Goal: Task Accomplishment & Management: Manage account settings

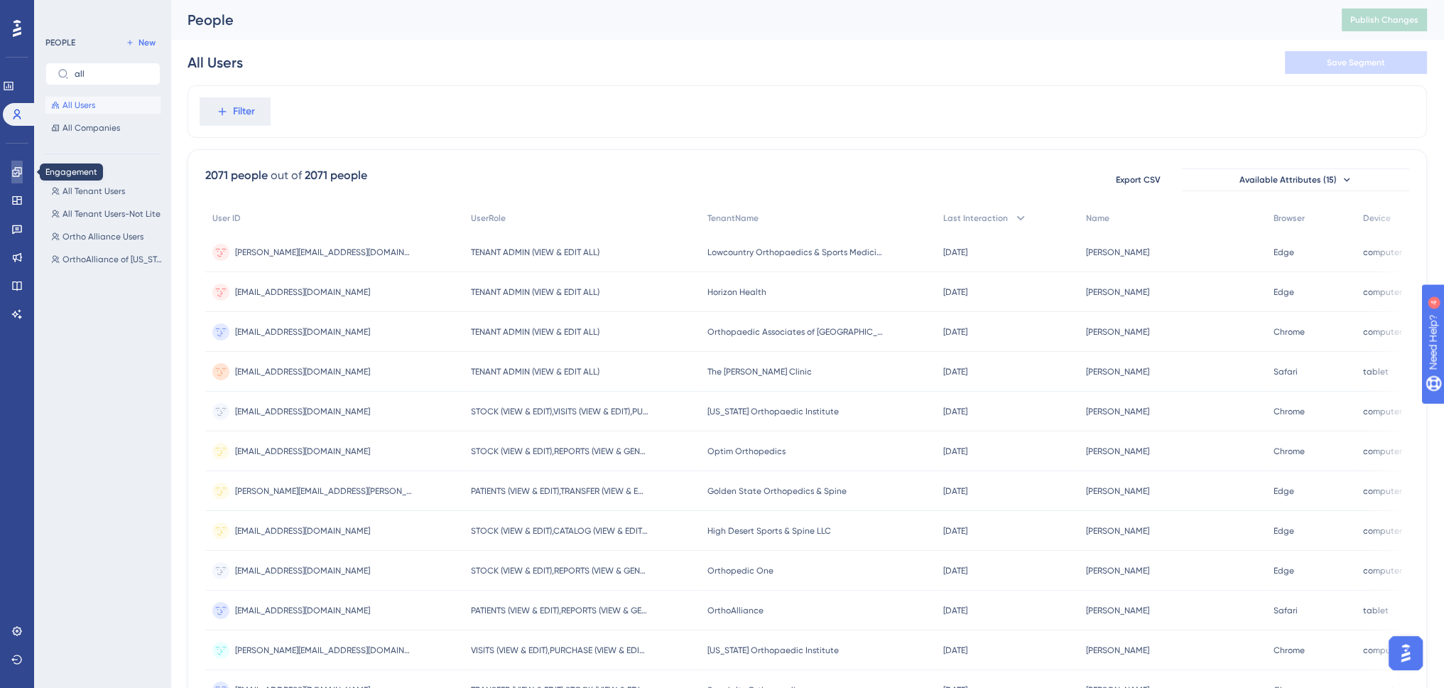
click at [16, 170] on icon at bounding box center [16, 171] width 9 height 9
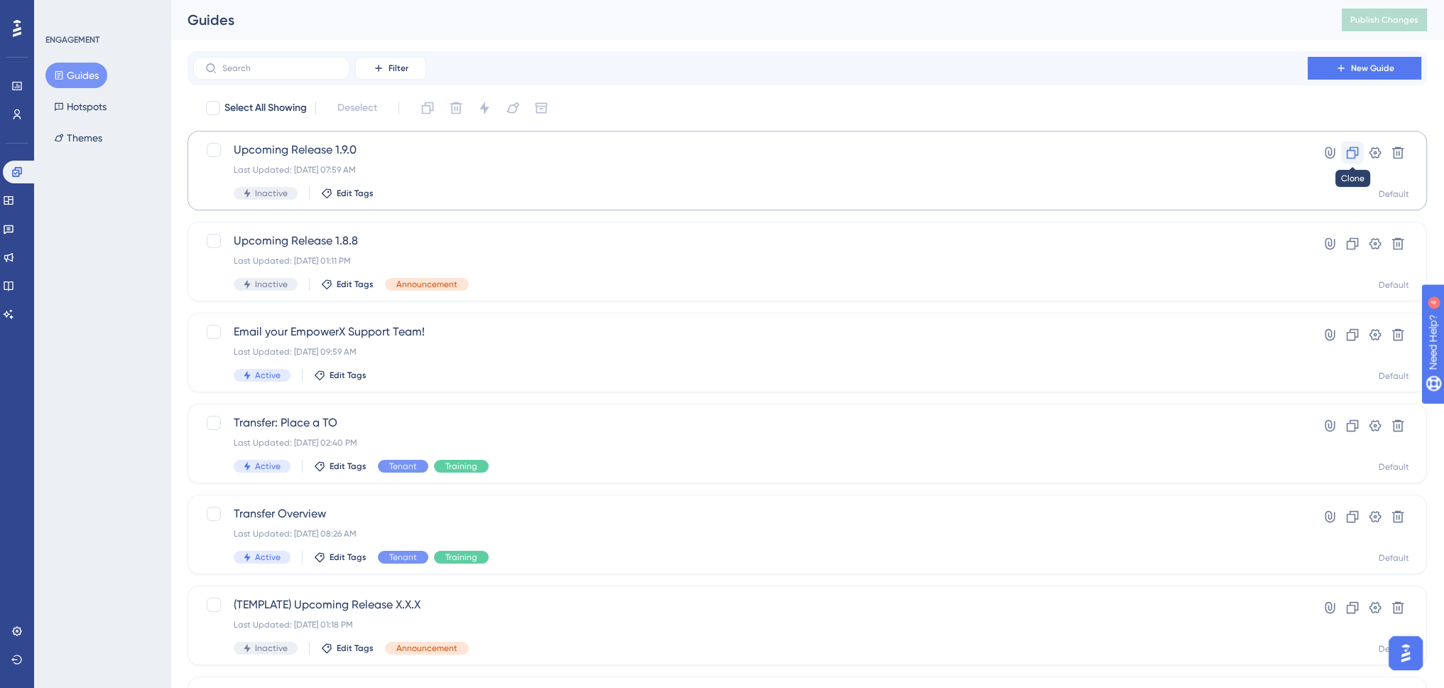
click at [1358, 152] on icon at bounding box center [1353, 153] width 12 height 12
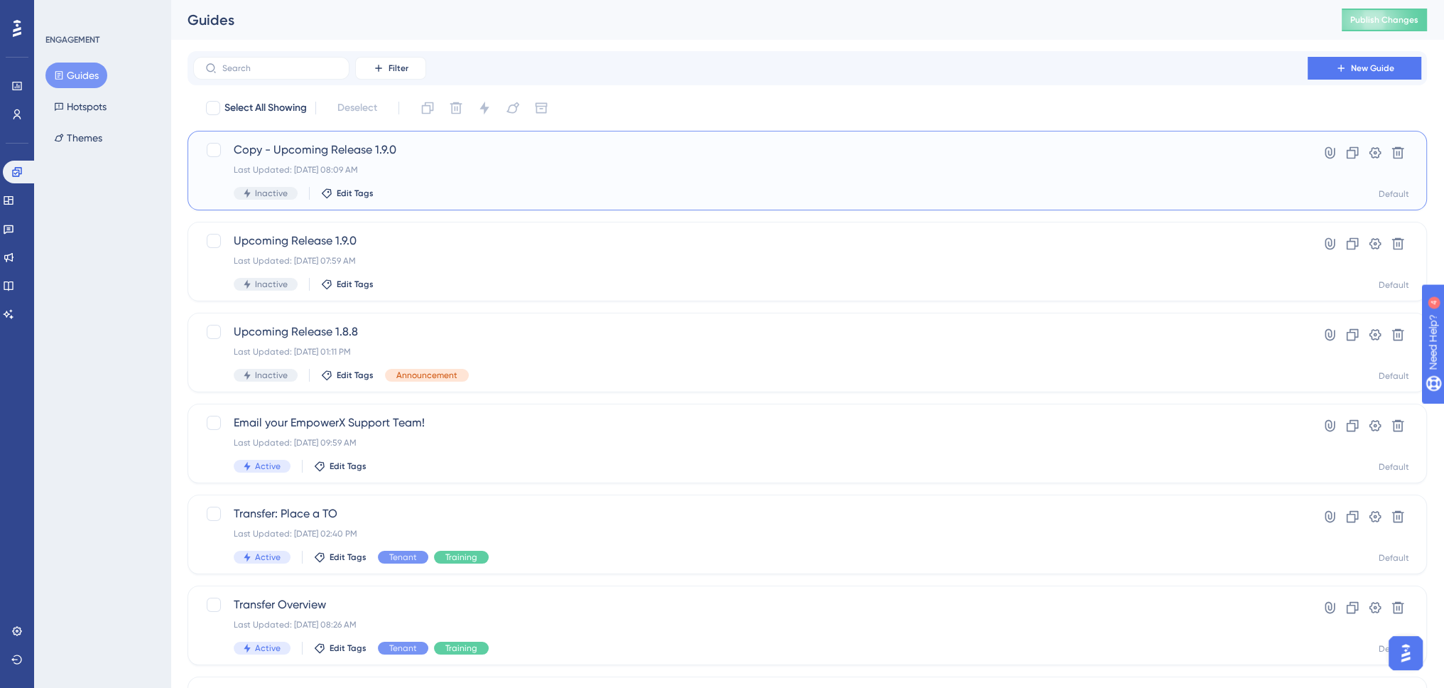
click at [428, 153] on span "Copy - Upcoming Release 1.9.0" at bounding box center [751, 149] width 1034 height 17
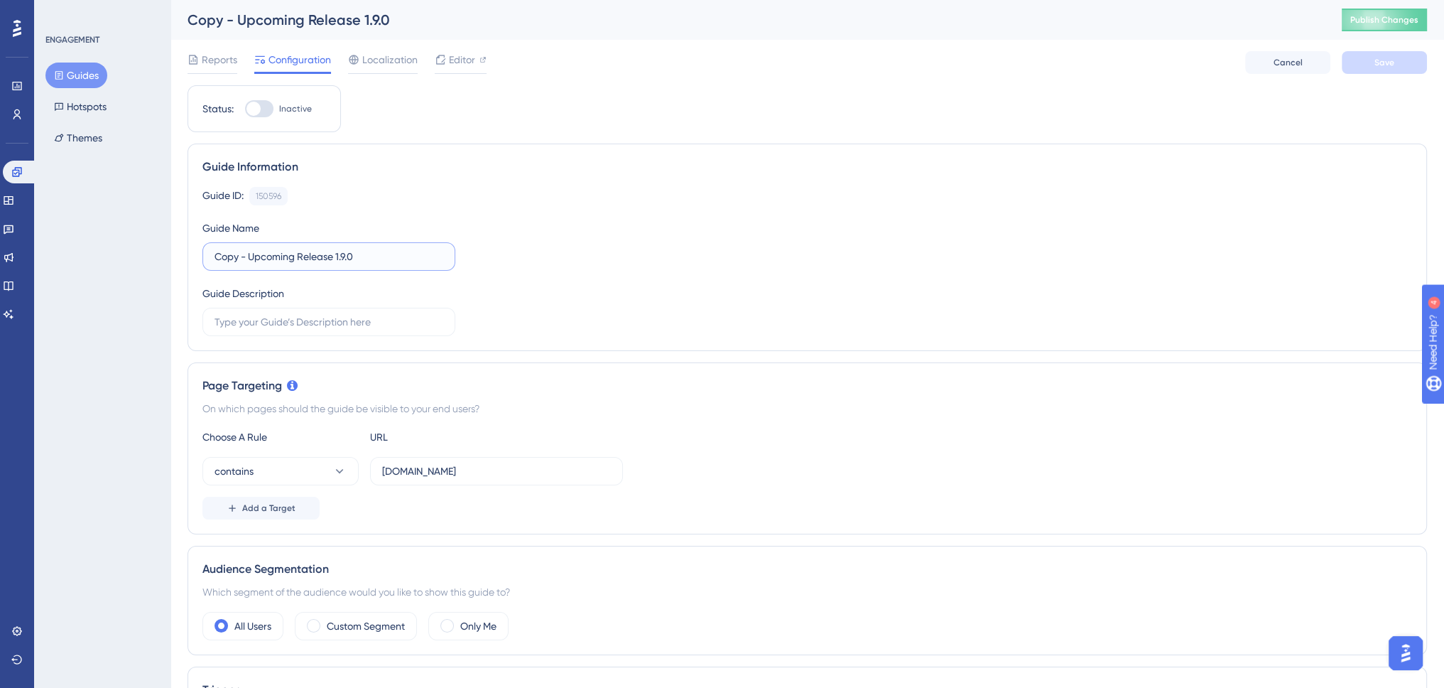
drag, startPoint x: 251, startPoint y: 254, endPoint x: 181, endPoint y: 264, distance: 71.0
click at [0, 0] on div "Performance Users Engagement Widgets Feedback Product Updates Knowledge Base AI…" at bounding box center [0, 0] width 0 height 0
type input "Upcoming Release 1.9.3"
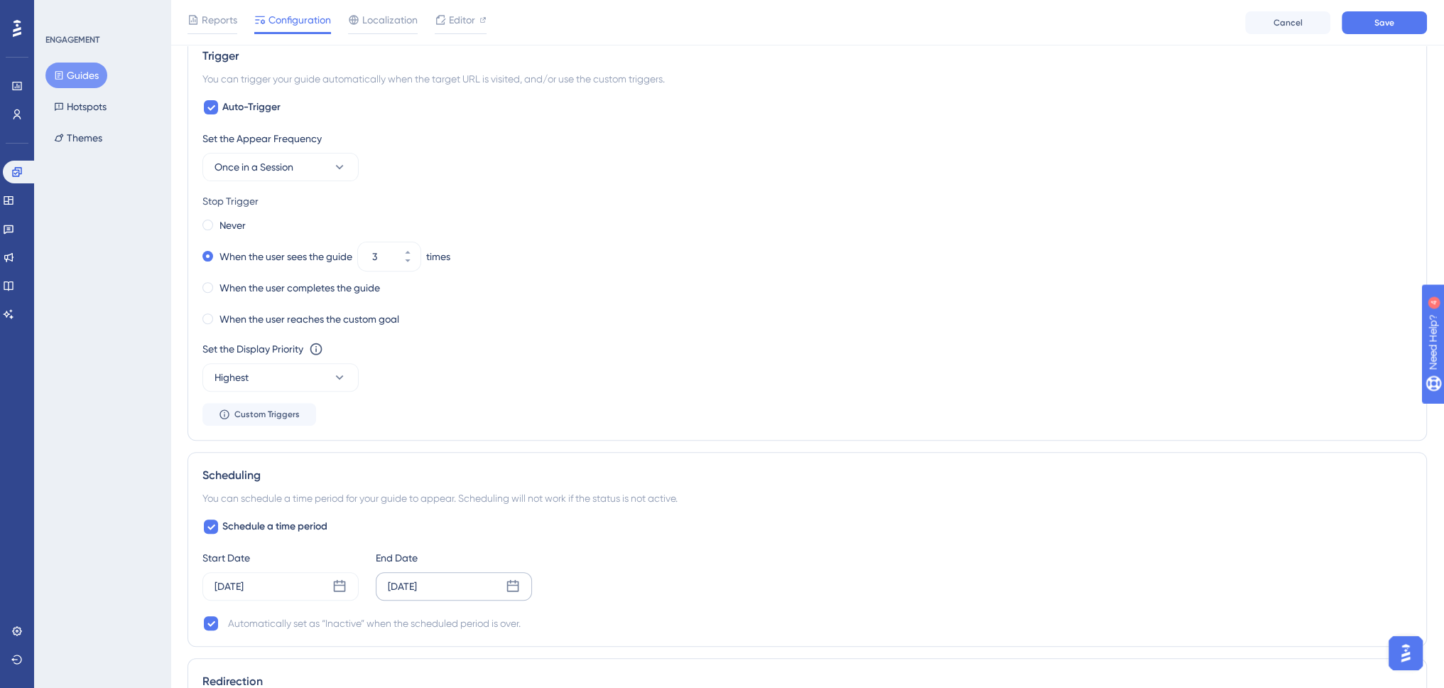
scroll to position [781, 0]
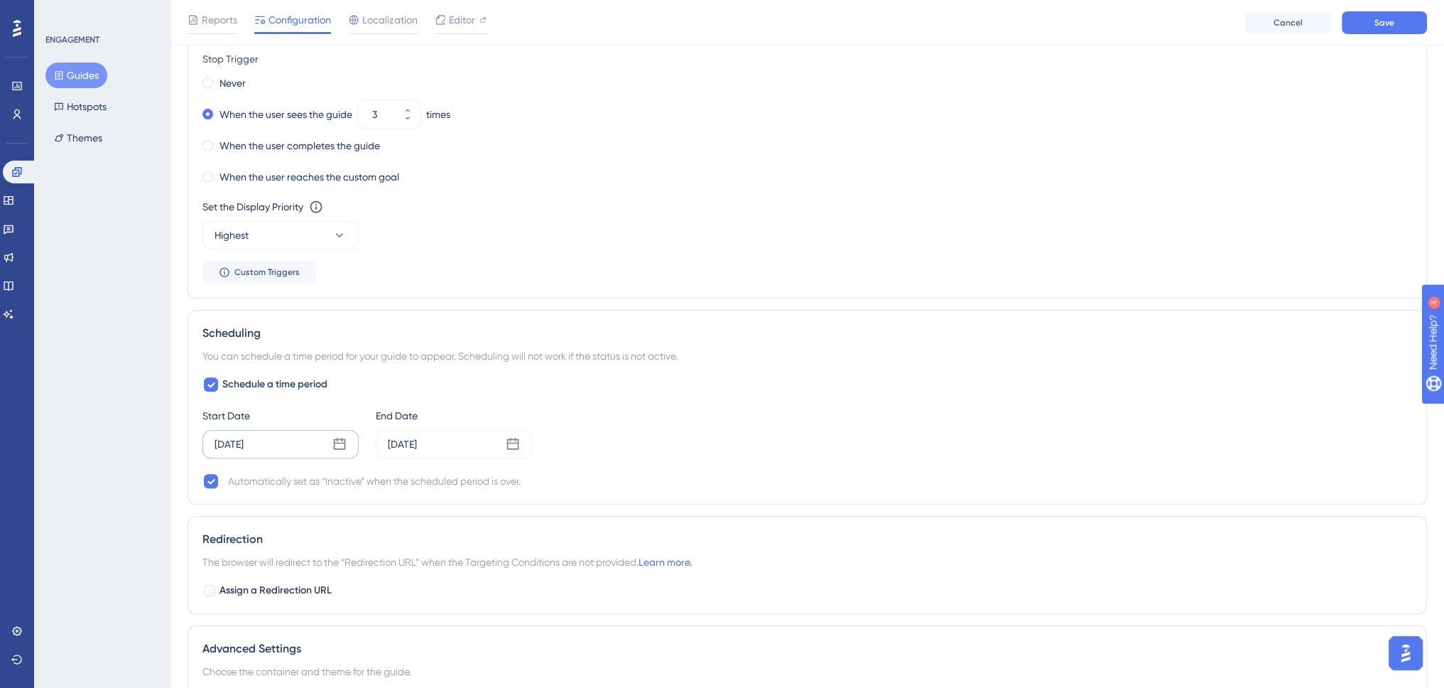
click at [340, 440] on icon at bounding box center [339, 444] width 14 height 14
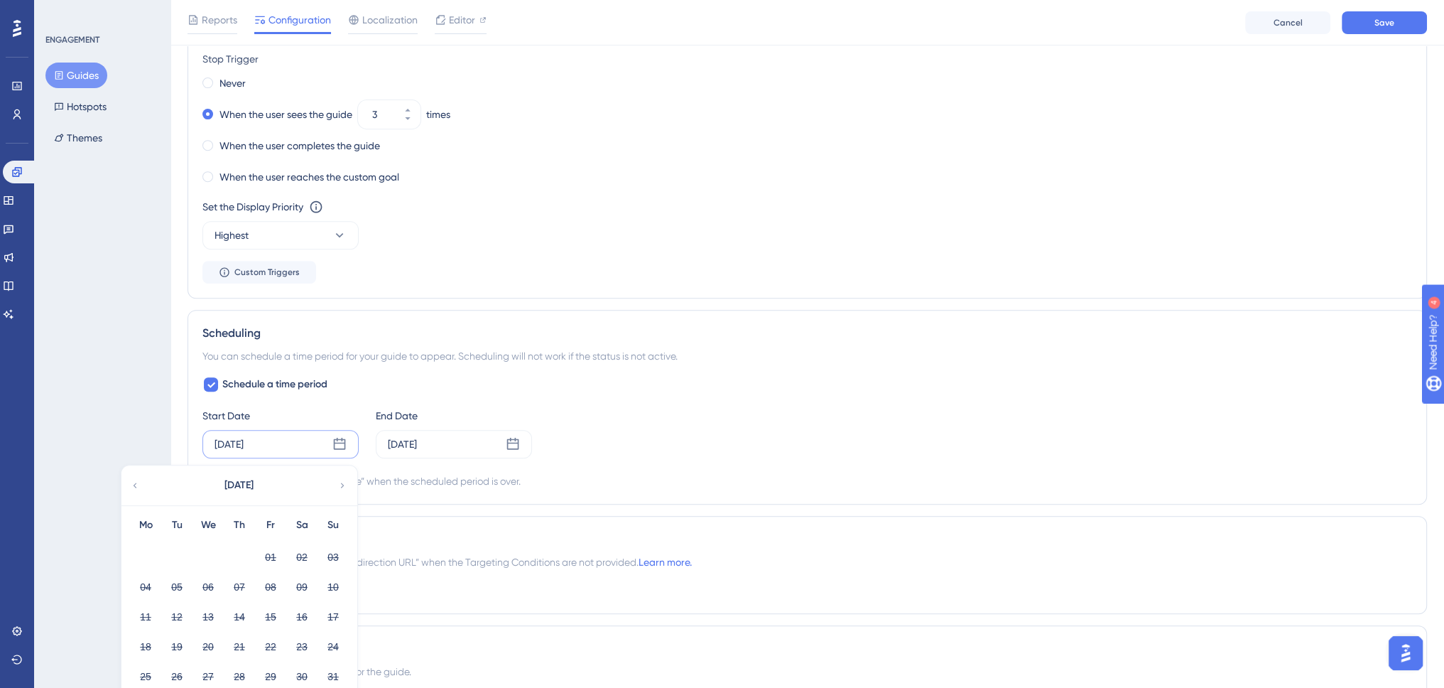
click at [341, 484] on icon at bounding box center [342, 485] width 10 height 13
click at [134, 490] on div "[DATE]" at bounding box center [238, 485] width 234 height 40
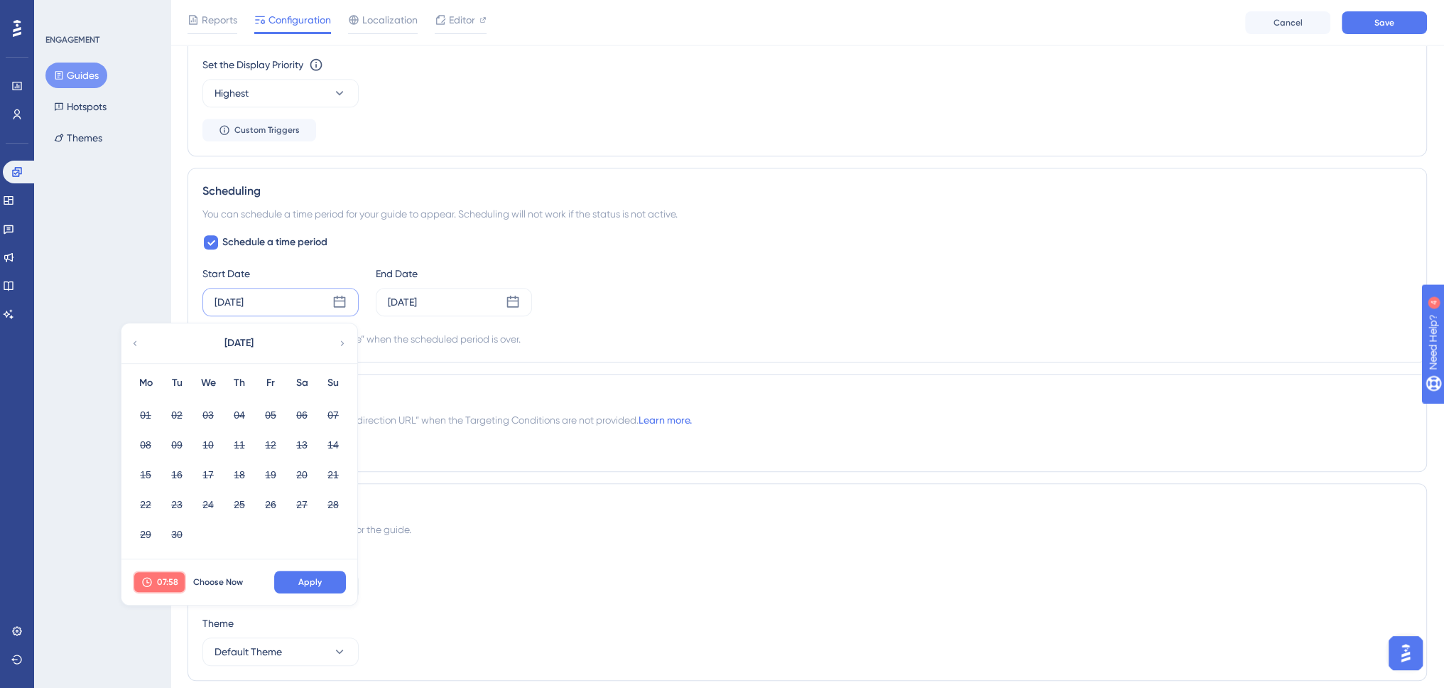
click at [173, 585] on button "07:58" at bounding box center [159, 581] width 53 height 23
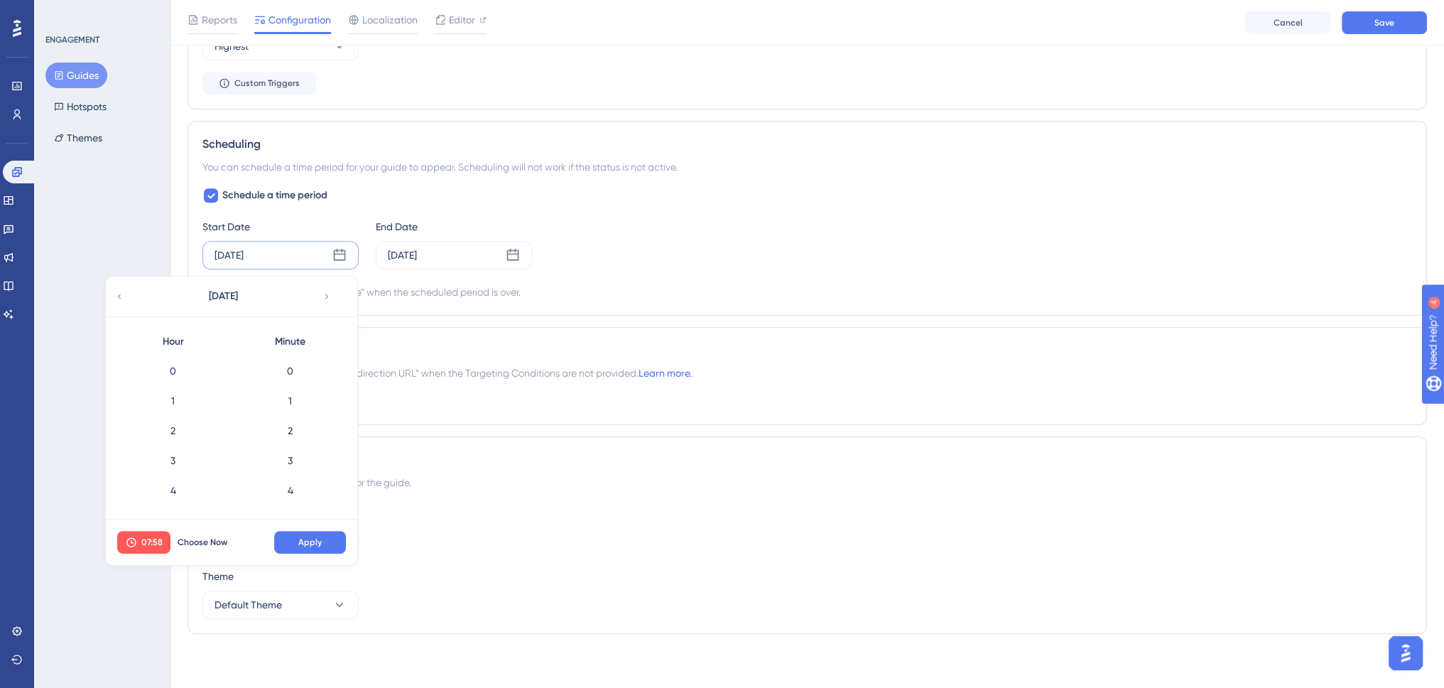
scroll to position [1637, 0]
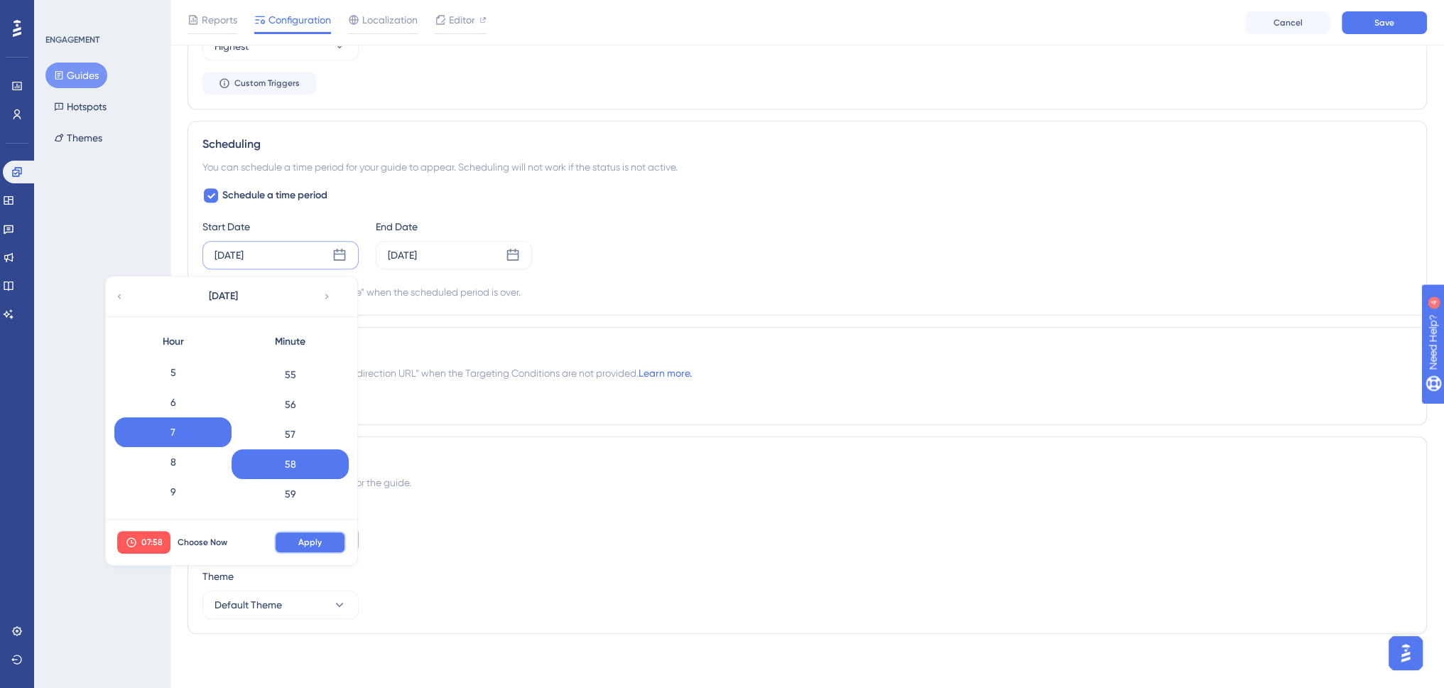
click at [316, 542] on span "Apply" at bounding box center [309, 541] width 23 height 11
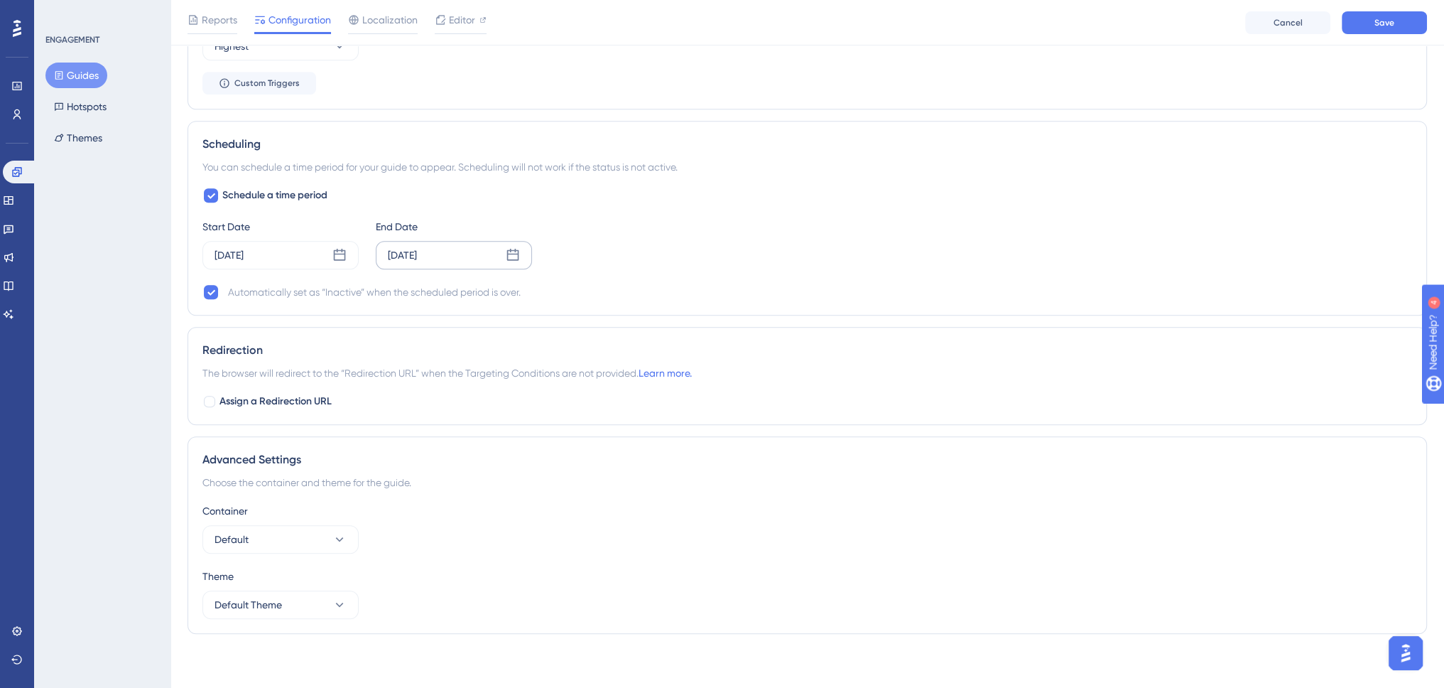
click at [509, 252] on icon at bounding box center [513, 255] width 14 height 14
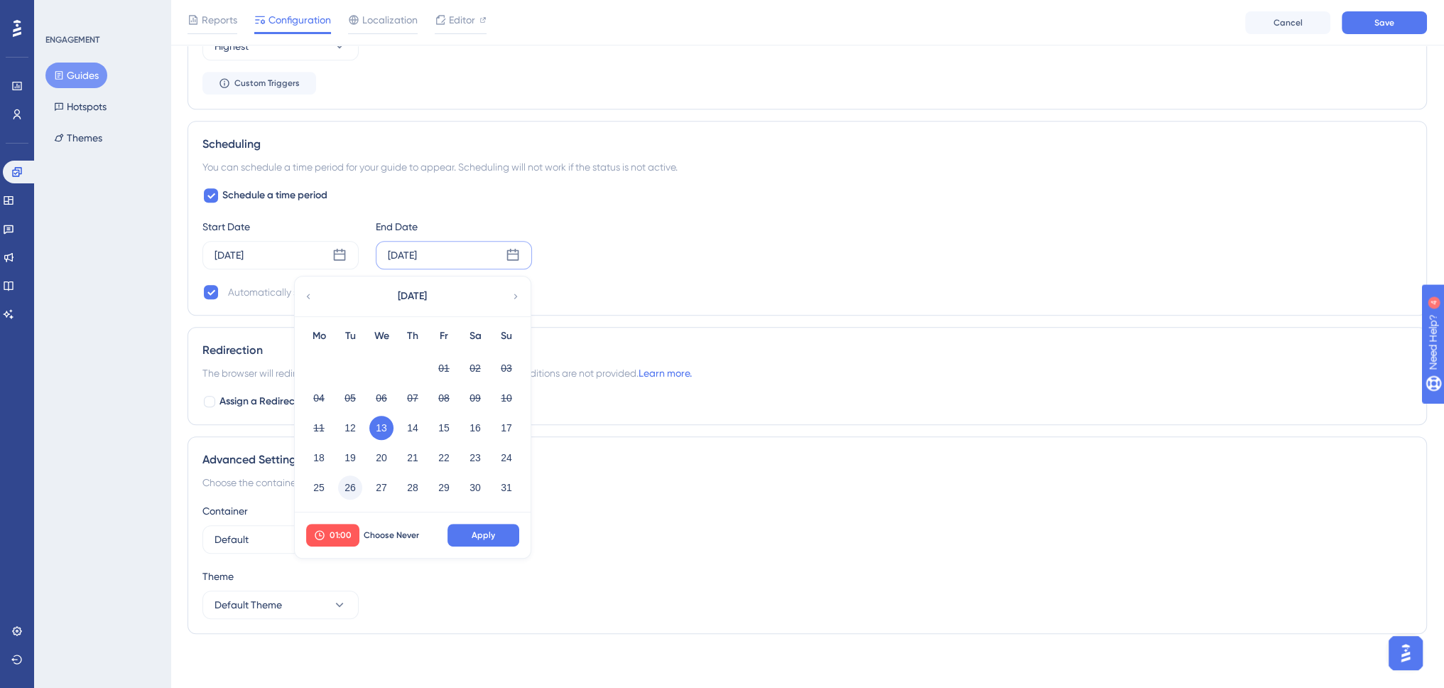
click at [353, 485] on button "26" at bounding box center [350, 487] width 24 height 24
click at [489, 532] on span "Apply" at bounding box center [483, 534] width 23 height 11
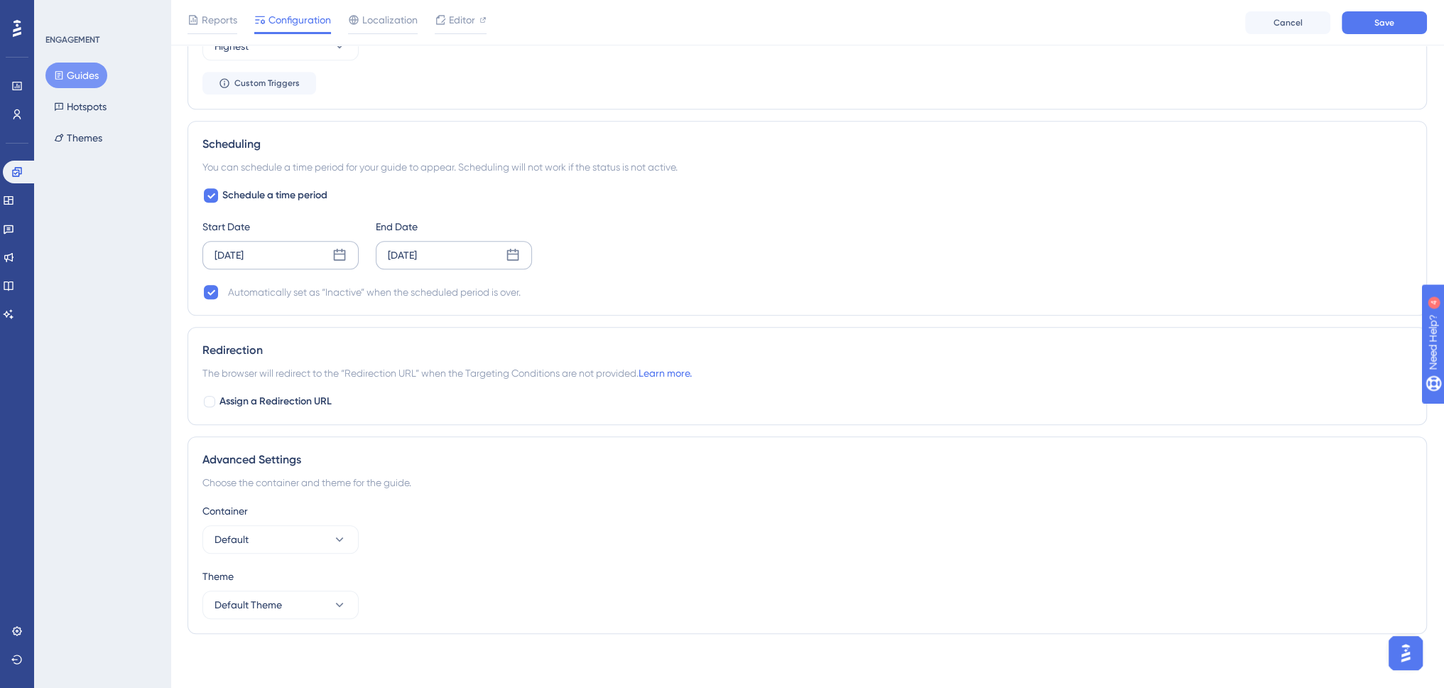
click at [276, 251] on div "[DATE]" at bounding box center [280, 255] width 156 height 28
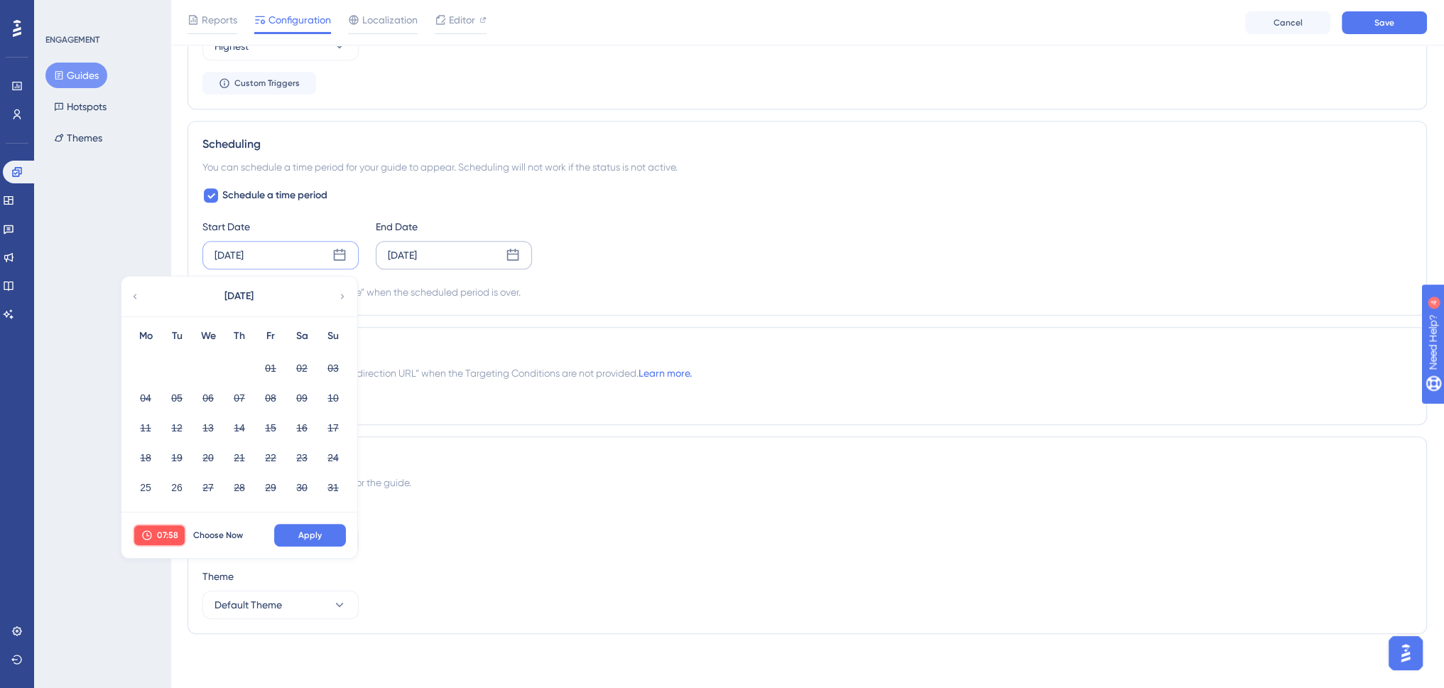
click at [160, 529] on span "07:58" at bounding box center [167, 534] width 21 height 11
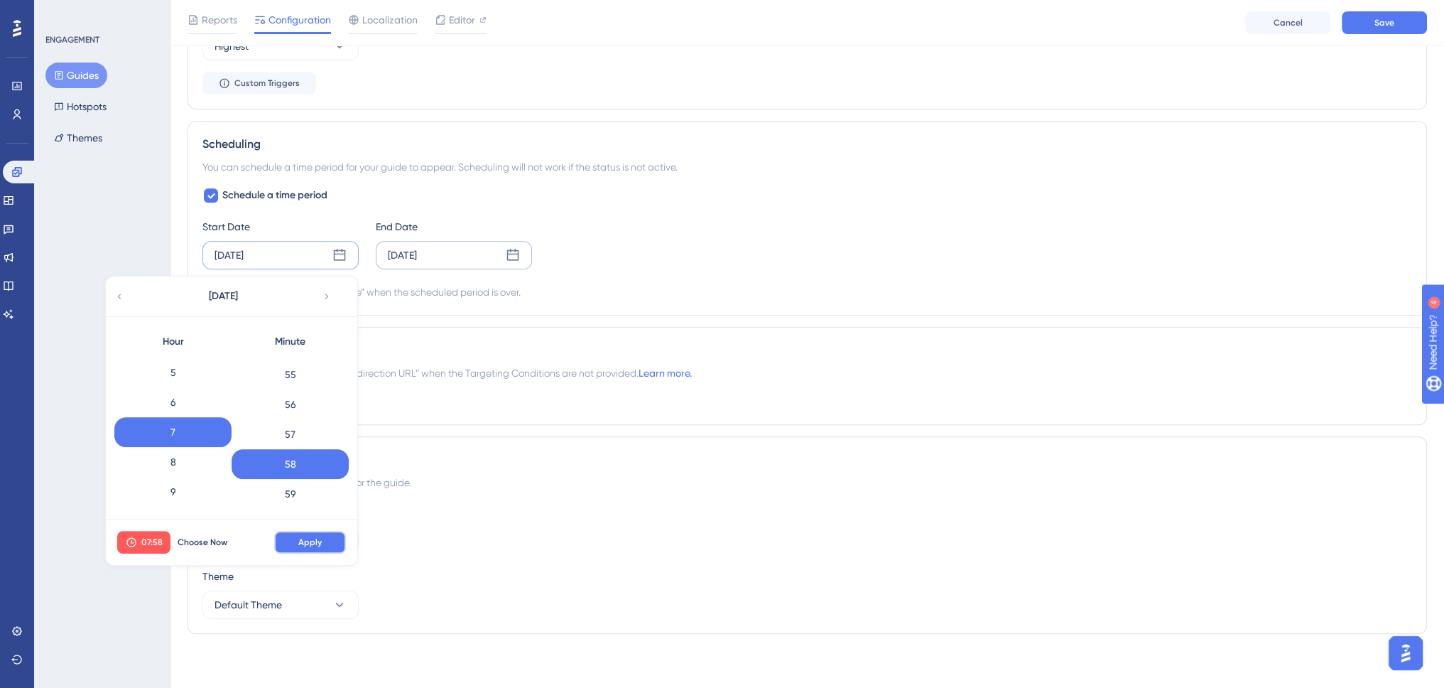
drag, startPoint x: 308, startPoint y: 545, endPoint x: 309, endPoint y: 514, distance: 31.3
click at [307, 542] on button "Apply" at bounding box center [310, 542] width 72 height 23
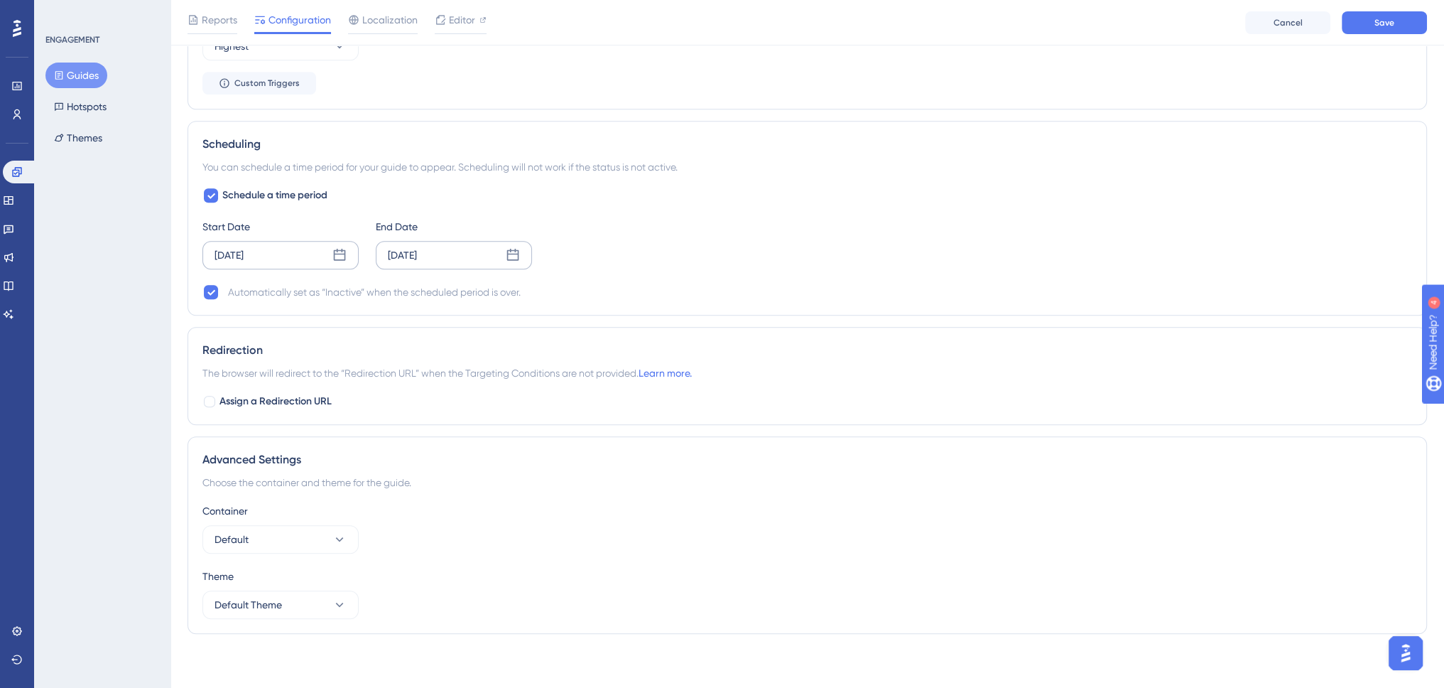
click at [341, 251] on icon at bounding box center [340, 255] width 12 height 12
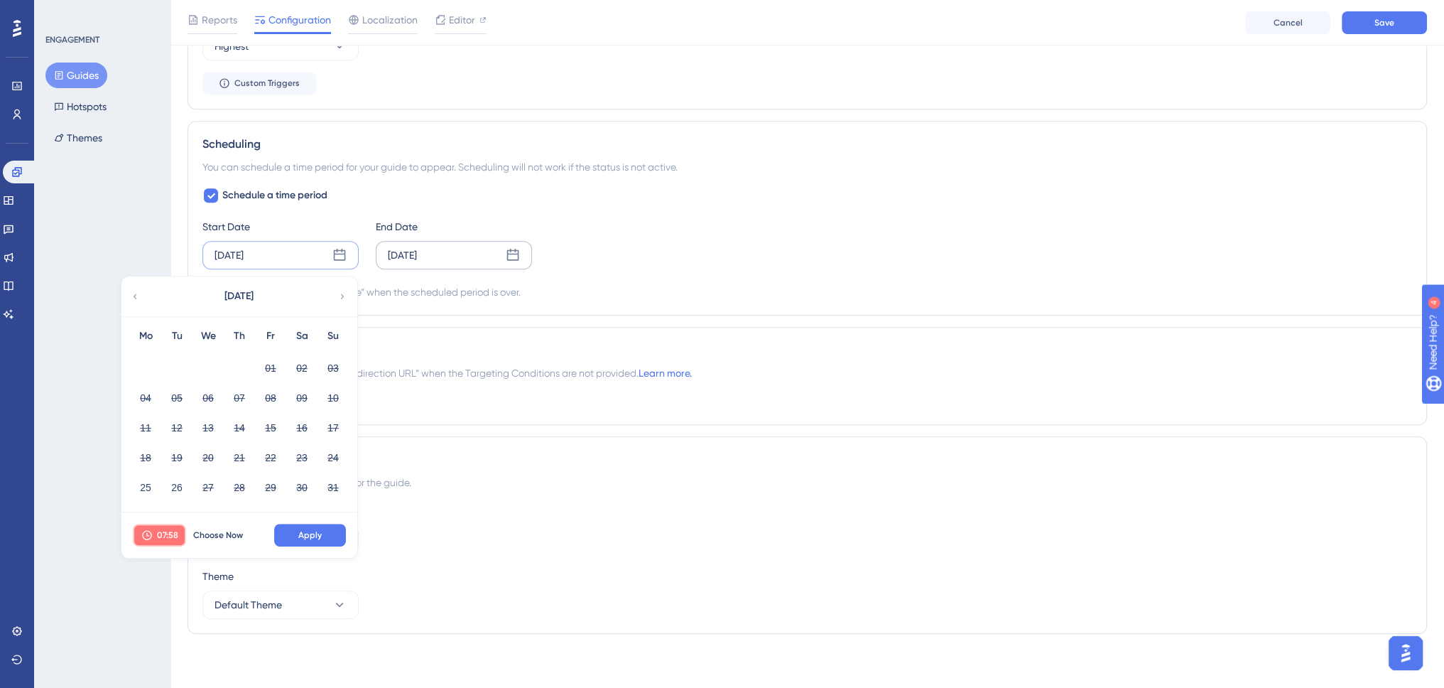
click at [160, 532] on span "07:58" at bounding box center [167, 534] width 21 height 11
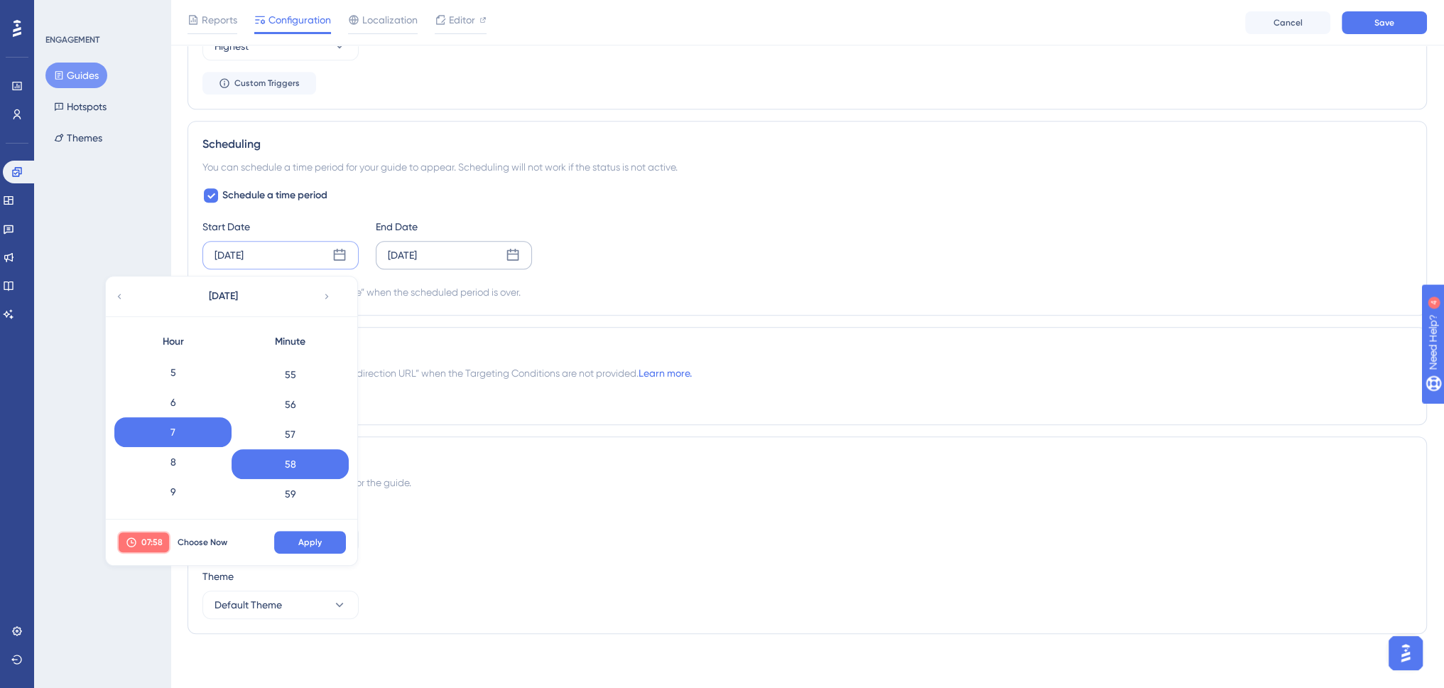
click at [148, 536] on span "07:58" at bounding box center [151, 541] width 21 height 11
click at [270, 457] on div "58" at bounding box center [290, 464] width 117 height 30
click at [299, 536] on span "Apply" at bounding box center [309, 541] width 23 height 11
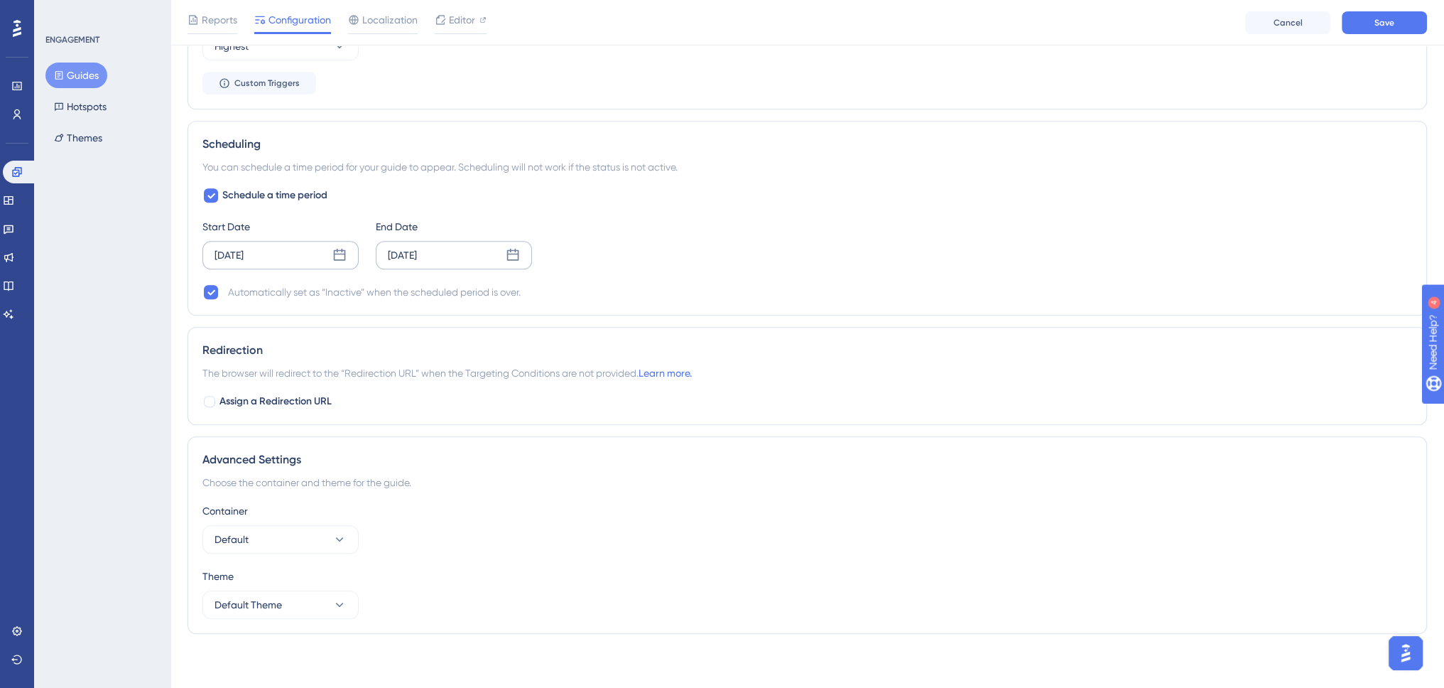
click at [335, 252] on icon at bounding box center [340, 255] width 12 height 12
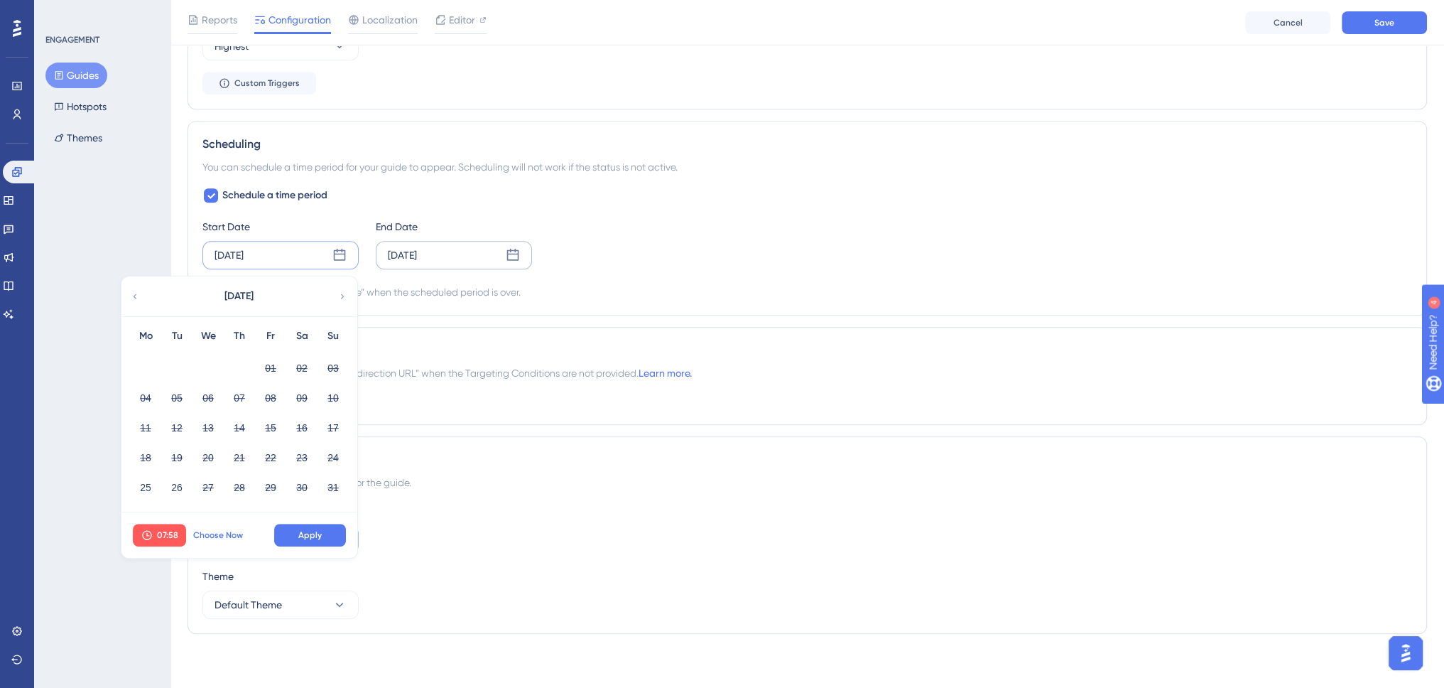
click at [216, 529] on span "Choose Now" at bounding box center [218, 534] width 50 height 11
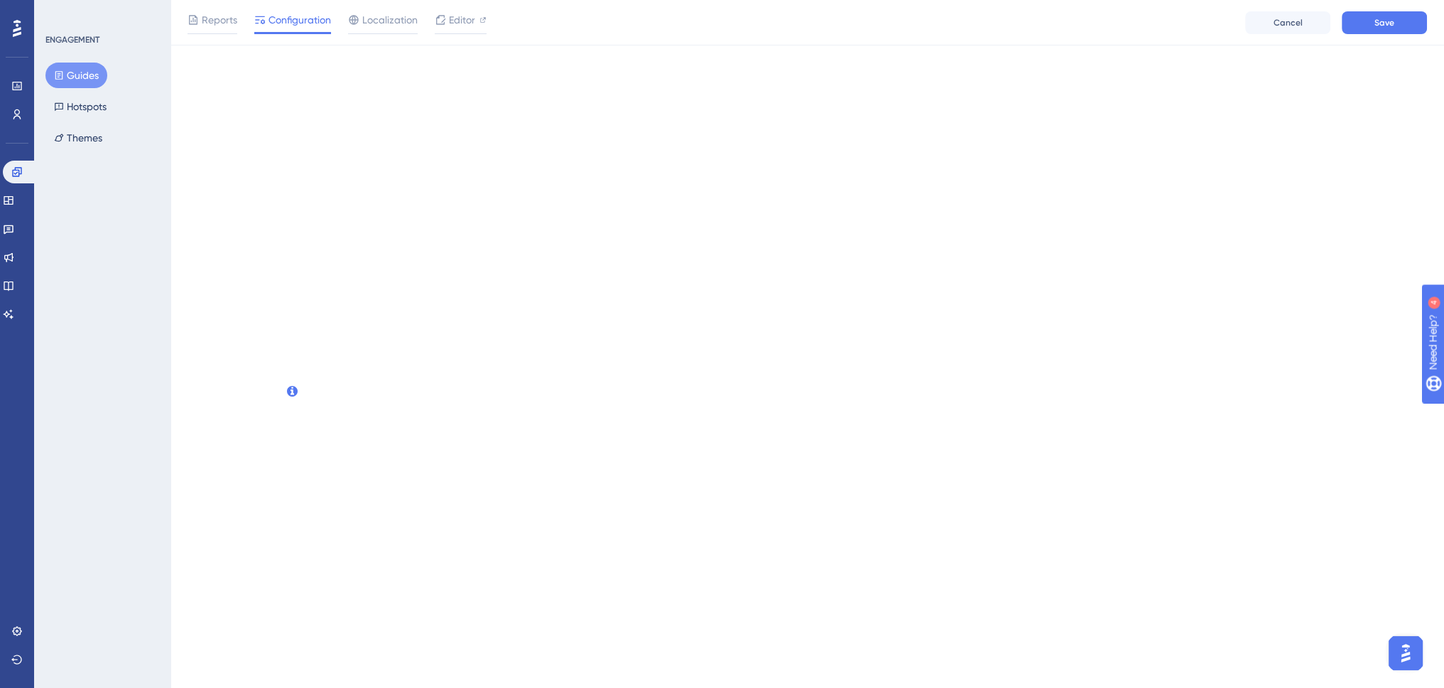
scroll to position [0, 0]
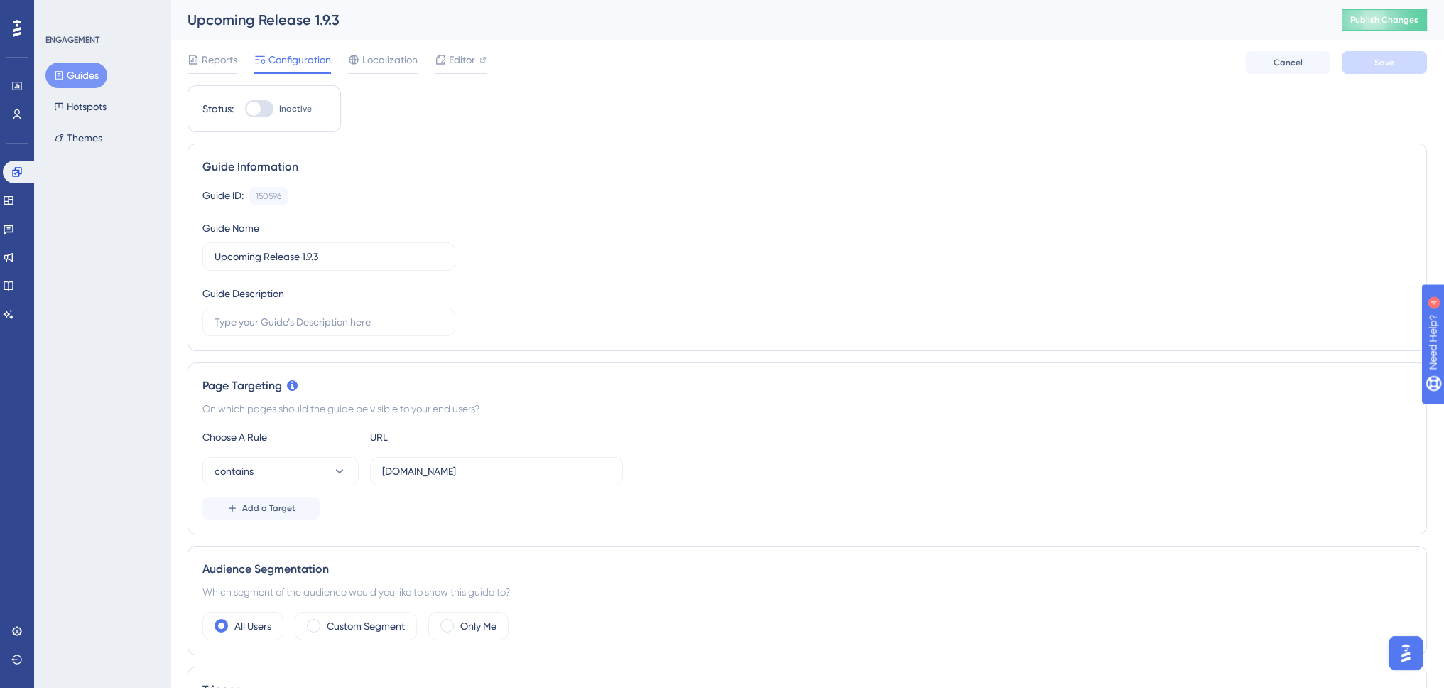
click at [259, 109] on div at bounding box center [254, 109] width 14 height 14
click at [245, 109] on input "Inactive" at bounding box center [244, 109] width 1 height 1
checkbox input "true"
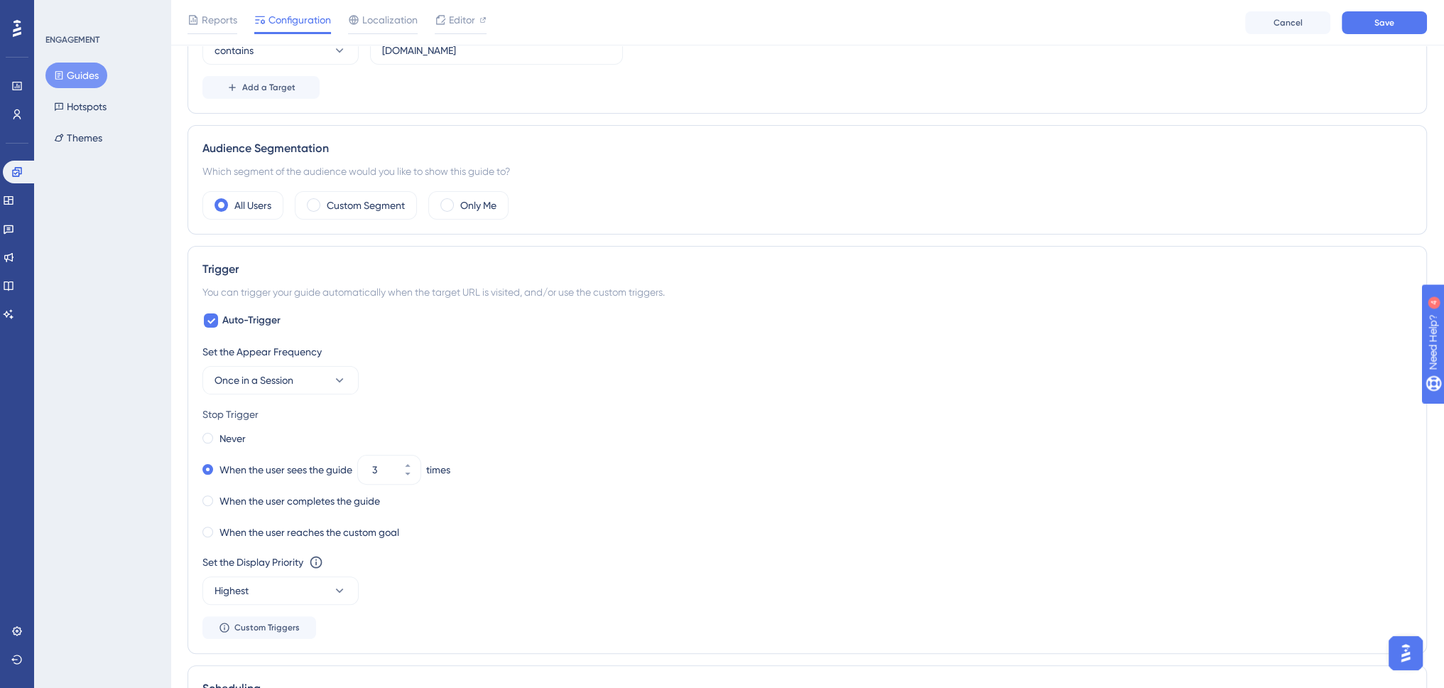
scroll to position [970, 0]
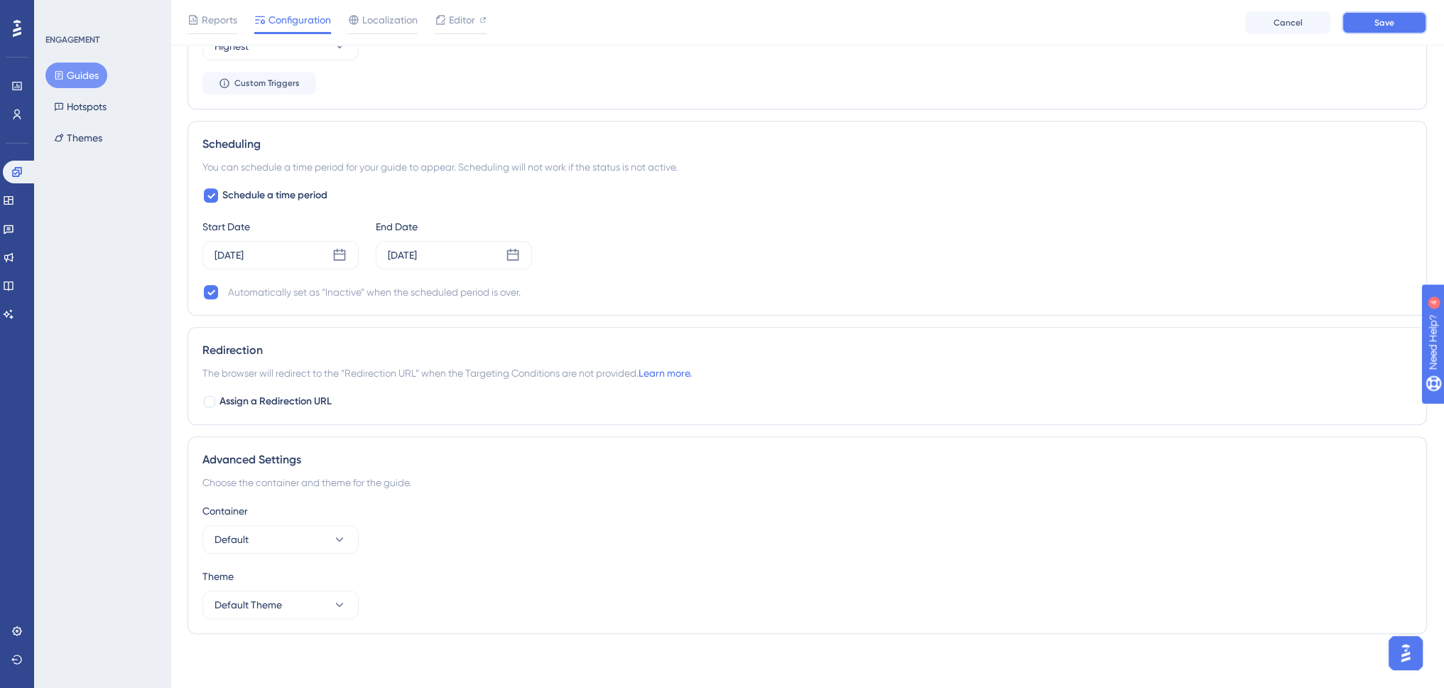
click at [1375, 21] on span "Save" at bounding box center [1385, 22] width 20 height 11
click at [337, 255] on icon at bounding box center [339, 255] width 14 height 14
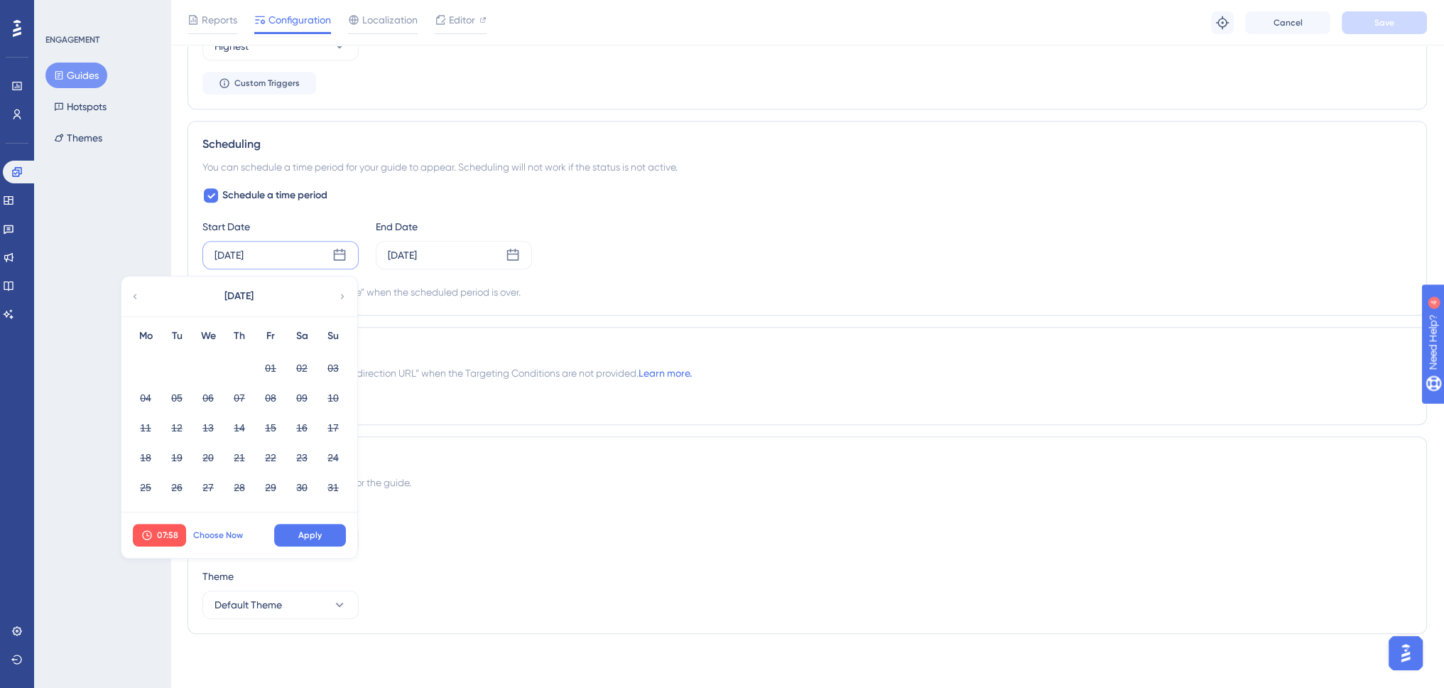
click at [224, 534] on span "Choose Now" at bounding box center [218, 534] width 50 height 11
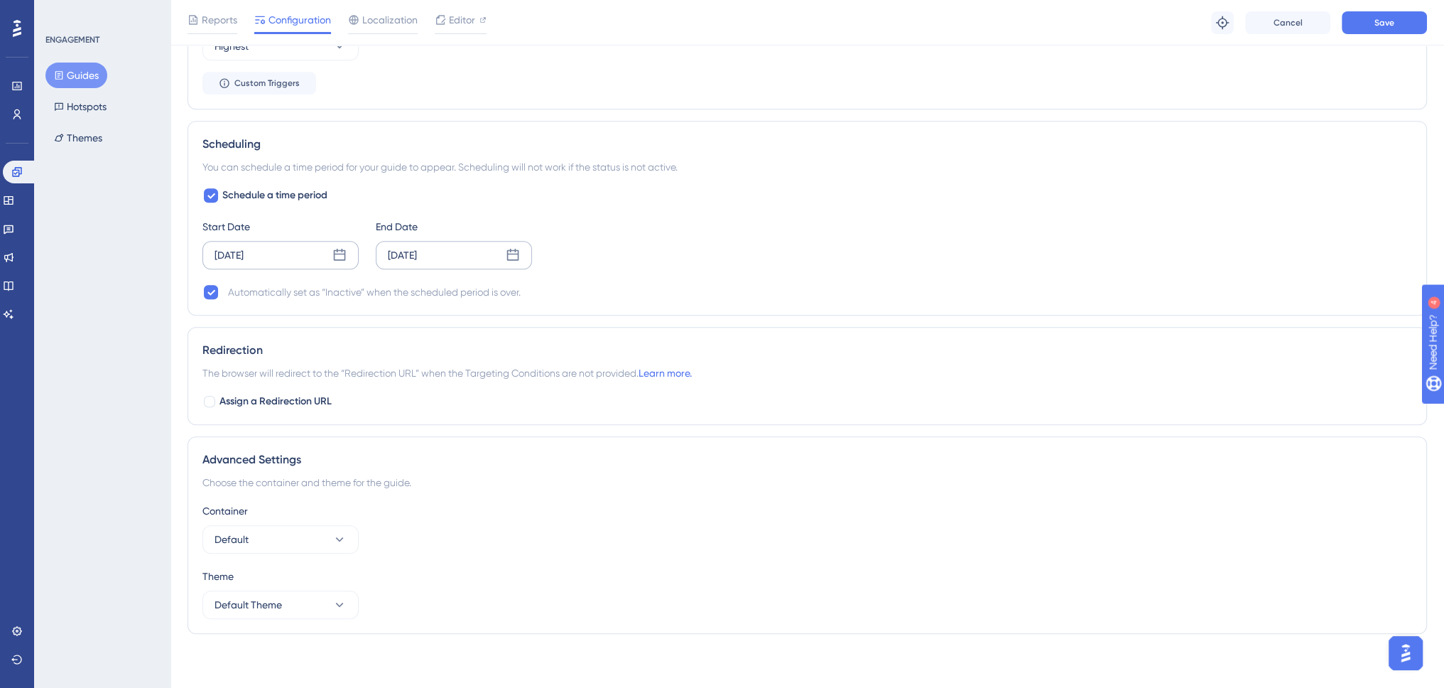
click at [511, 249] on icon at bounding box center [513, 255] width 12 height 12
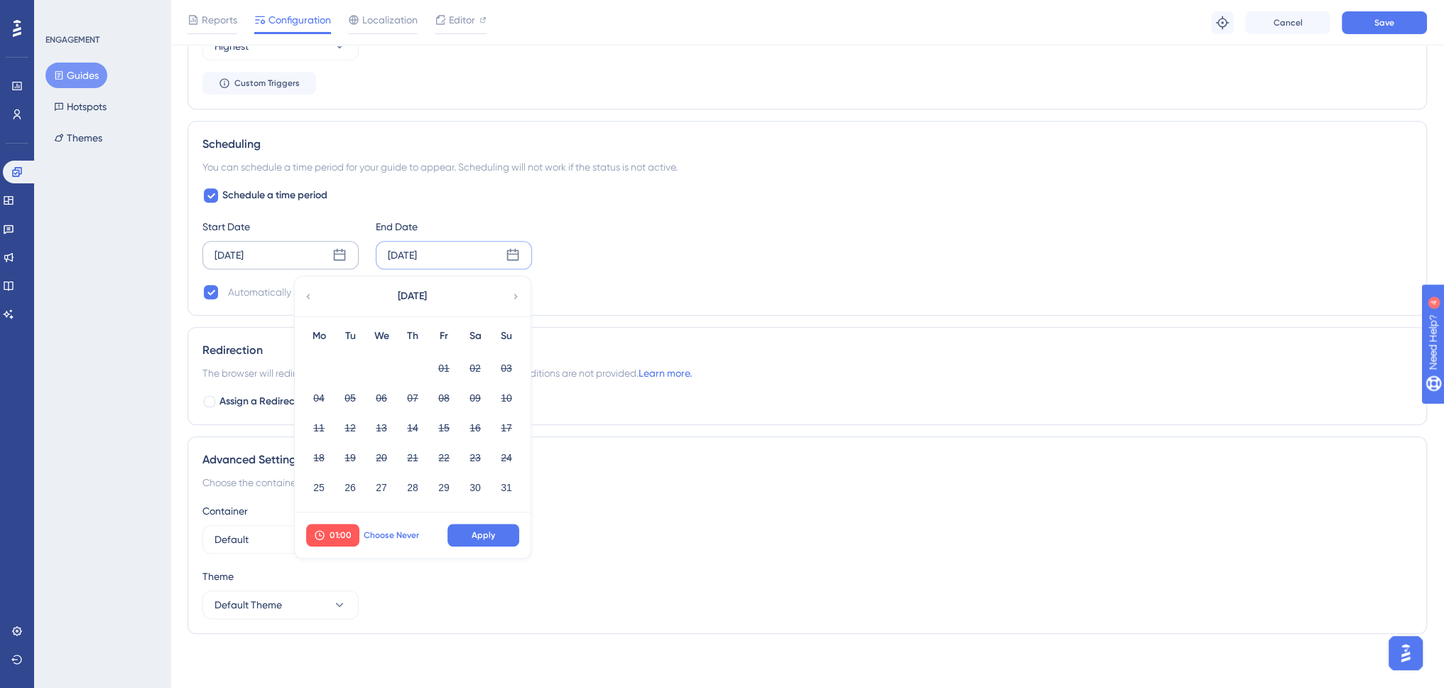
click at [408, 534] on span "Choose Never" at bounding box center [391, 534] width 55 height 11
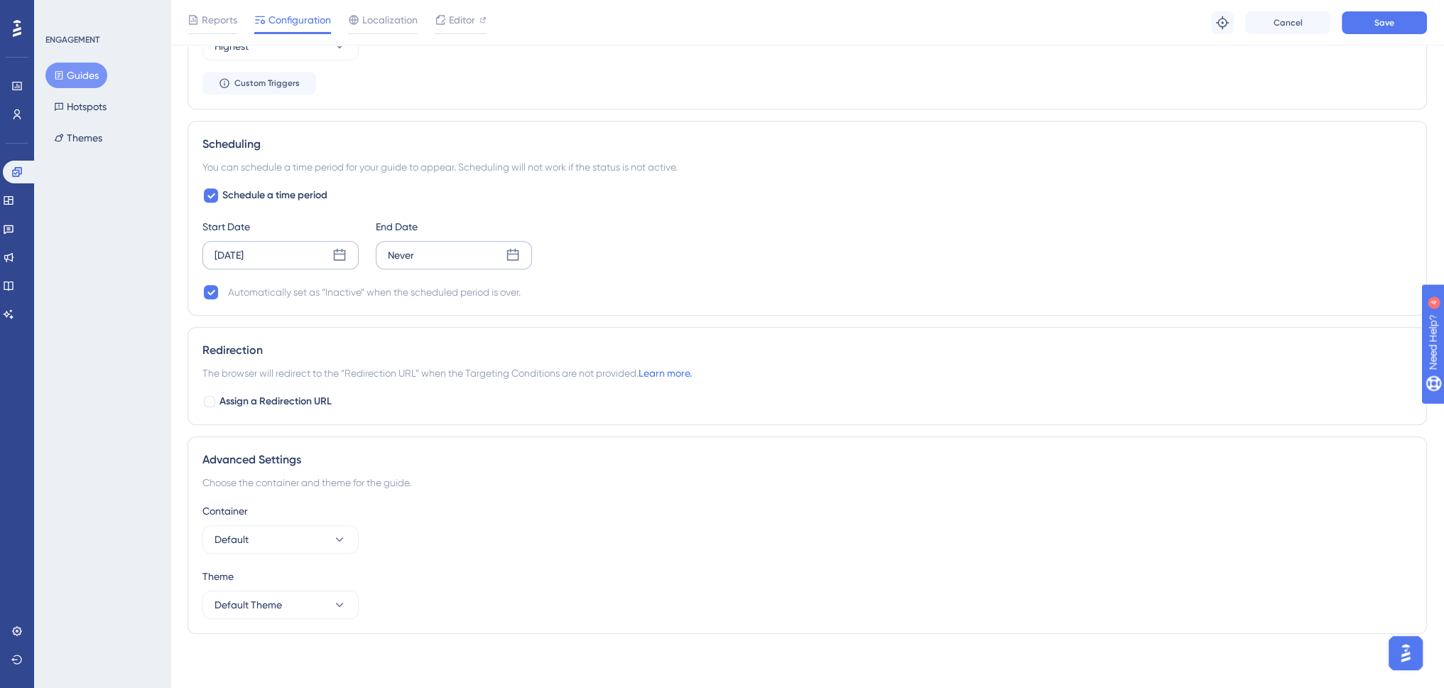
click at [509, 260] on div "Never" at bounding box center [454, 255] width 156 height 28
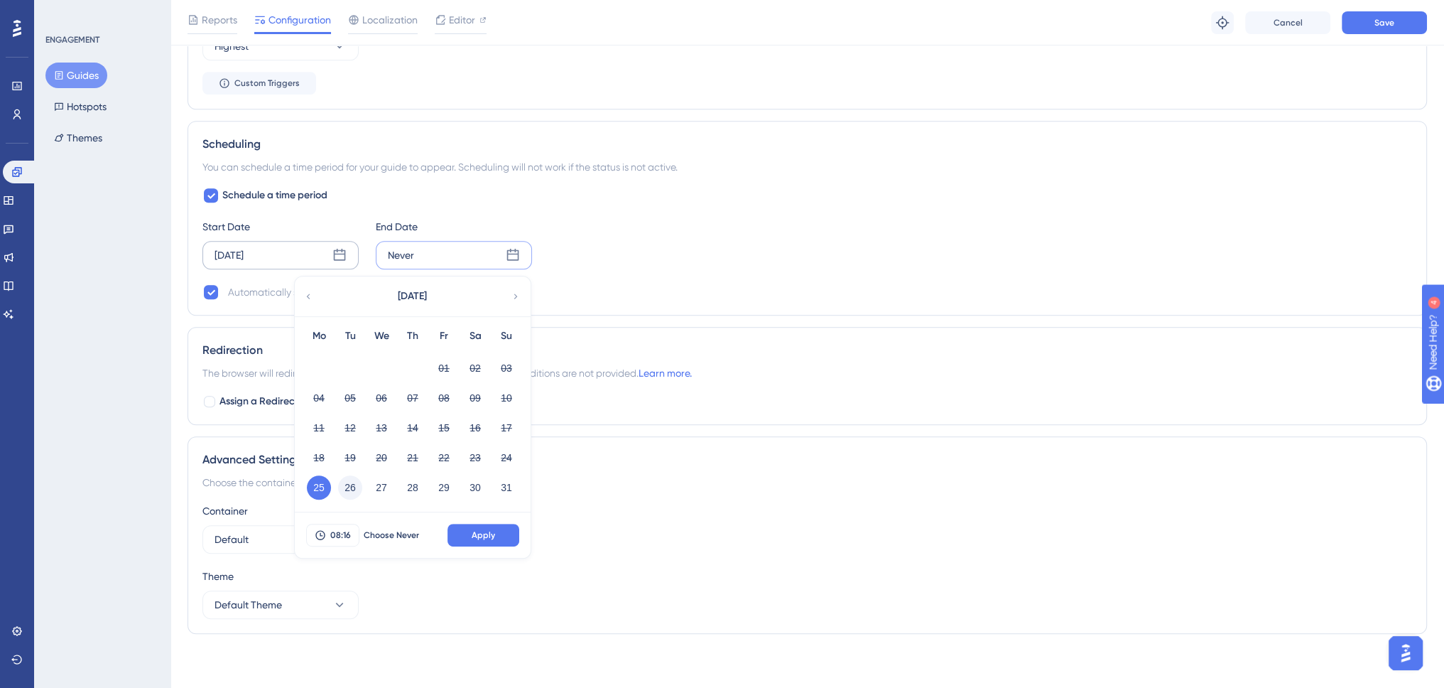
click at [347, 482] on button "26" at bounding box center [350, 487] width 24 height 24
click at [332, 535] on span "08:16" at bounding box center [340, 534] width 21 height 11
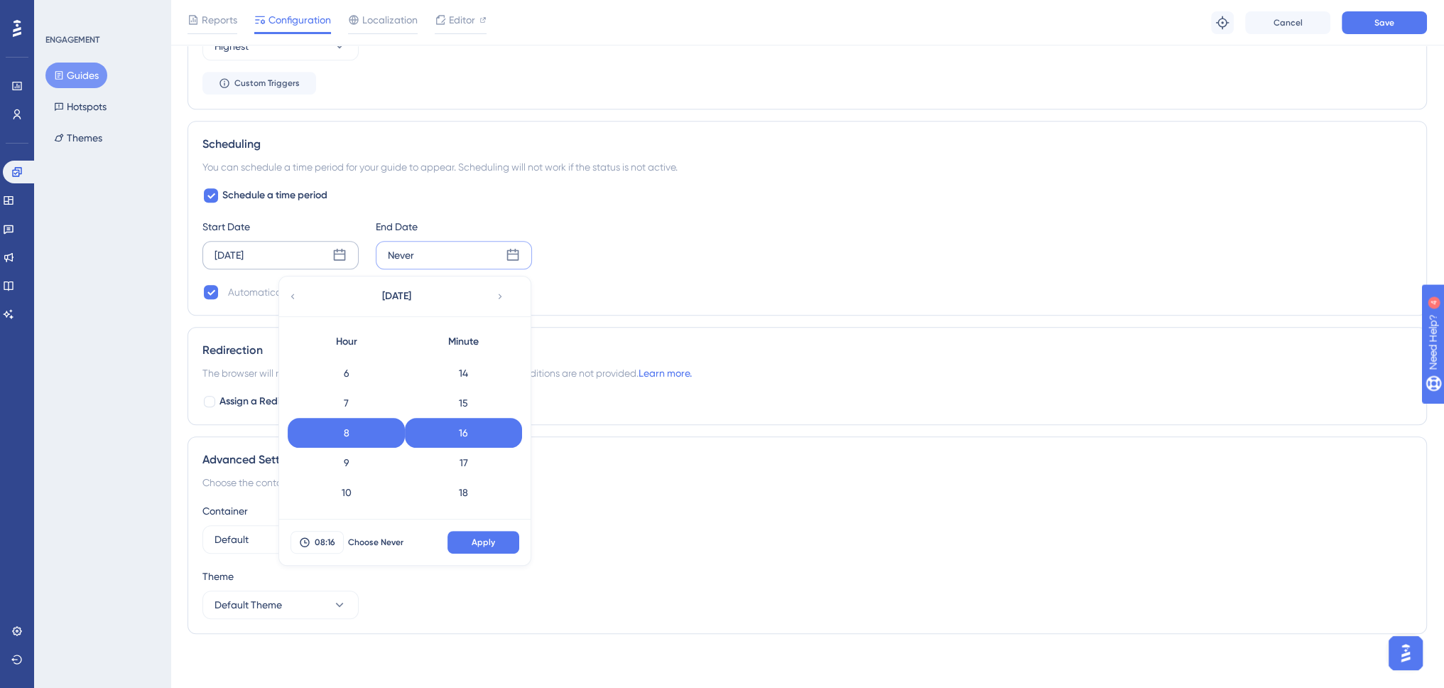
scroll to position [35, 0]
click at [344, 366] on div "1" at bounding box center [346, 366] width 117 height 30
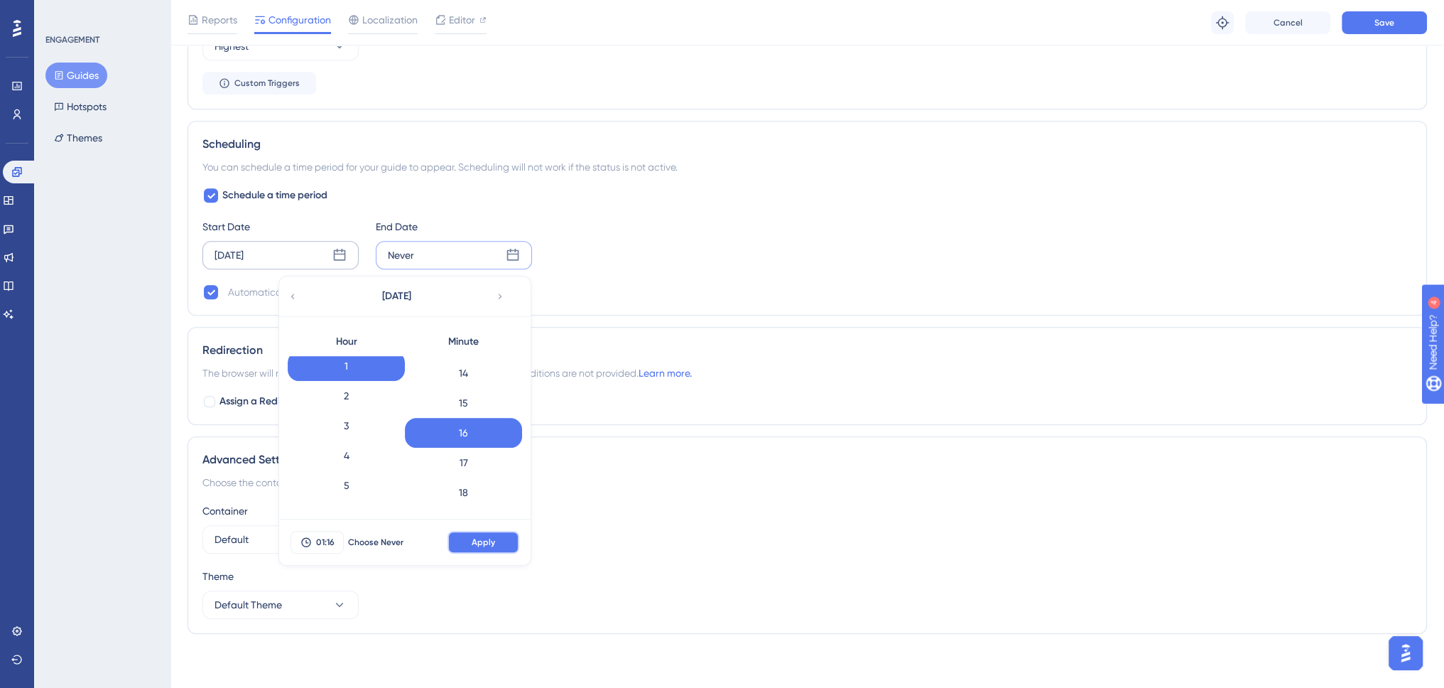
click at [489, 540] on span "Apply" at bounding box center [483, 541] width 23 height 11
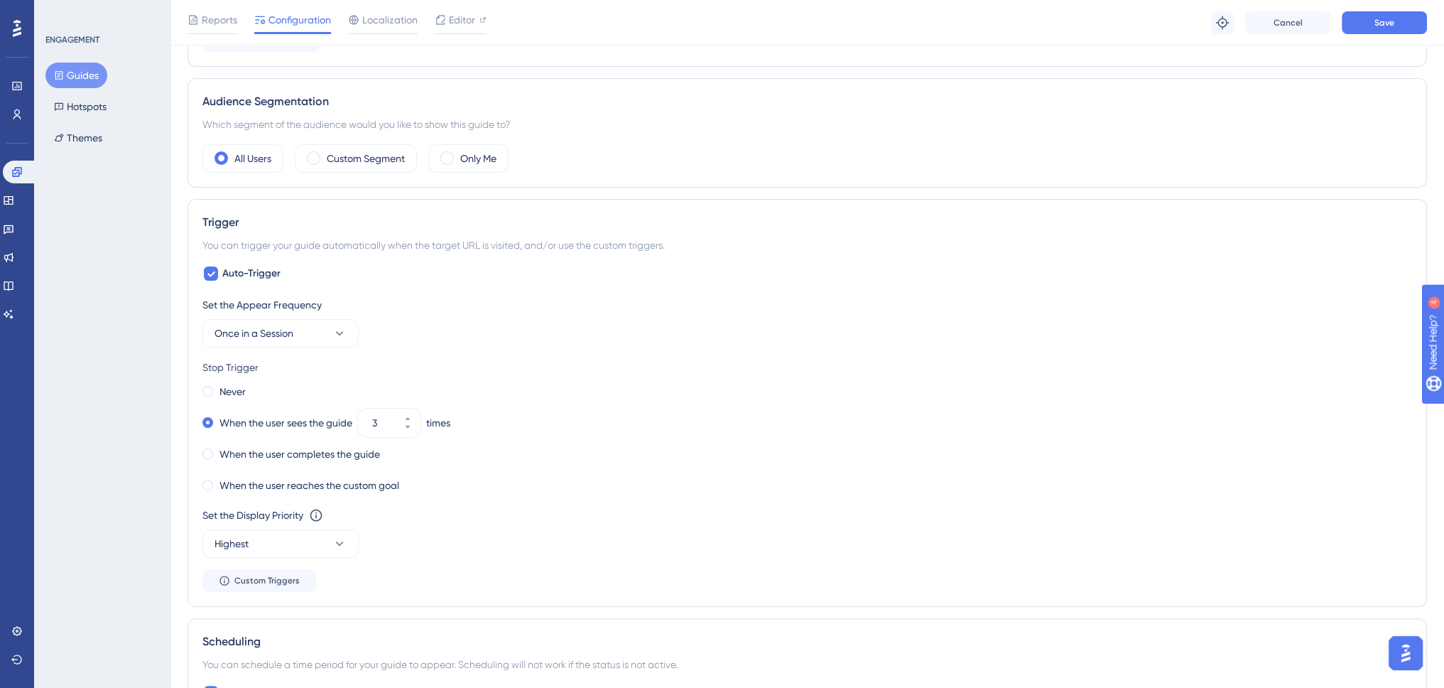
scroll to position [189, 0]
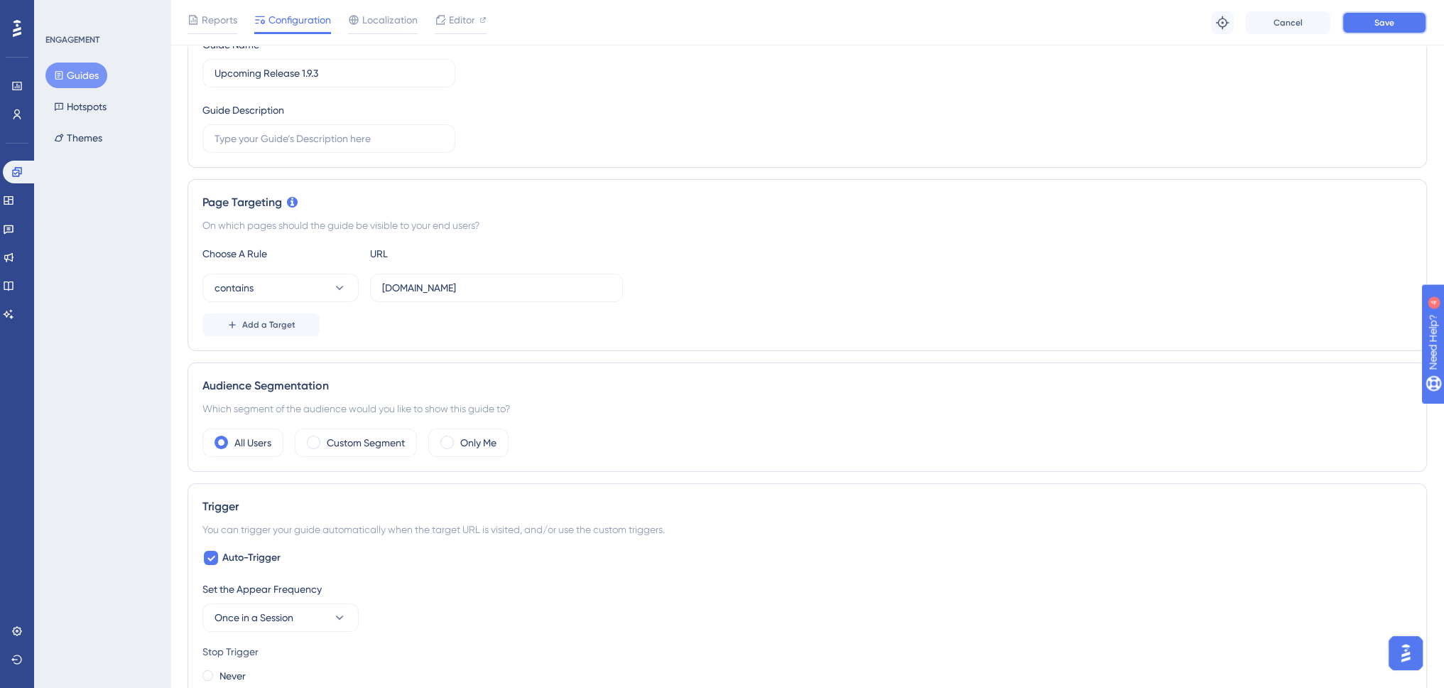
click at [1377, 28] on button "Save" at bounding box center [1384, 22] width 85 height 23
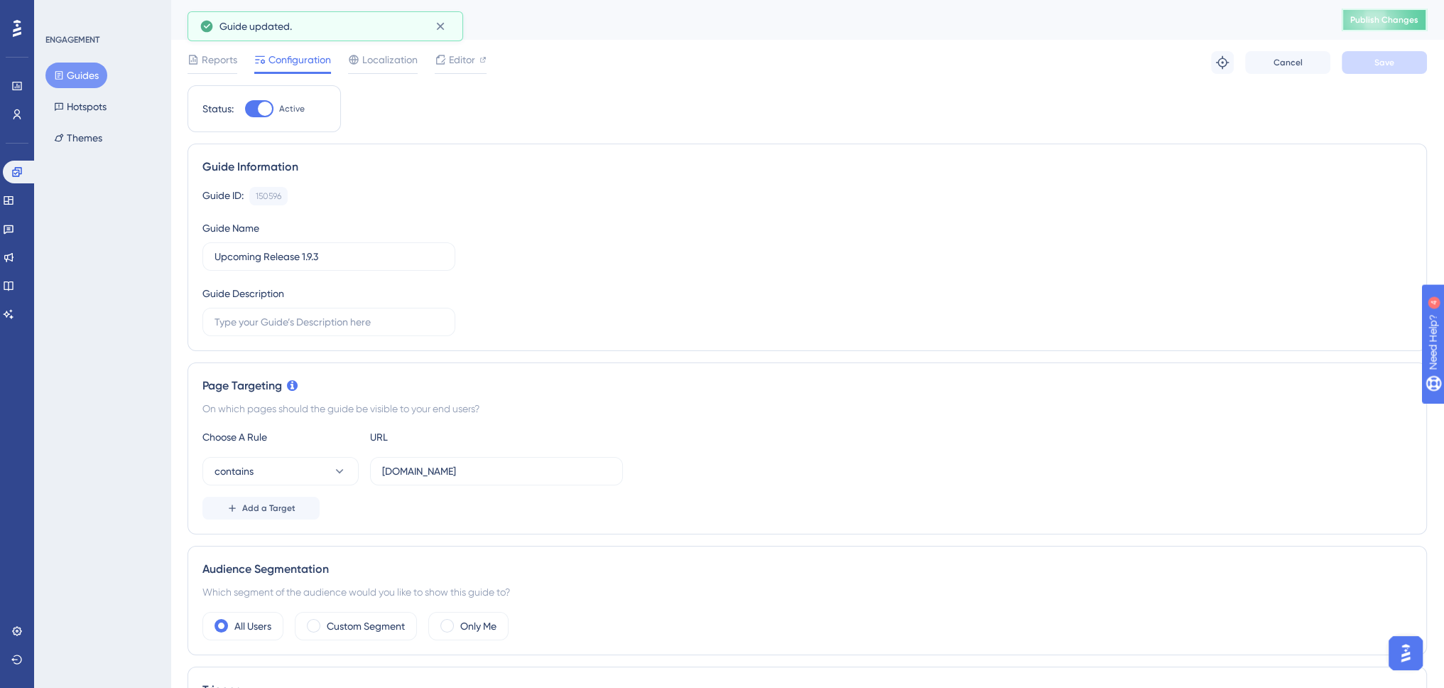
click at [1369, 26] on button "Publish Changes" at bounding box center [1384, 20] width 85 height 23
